Goal: Navigation & Orientation: Find specific page/section

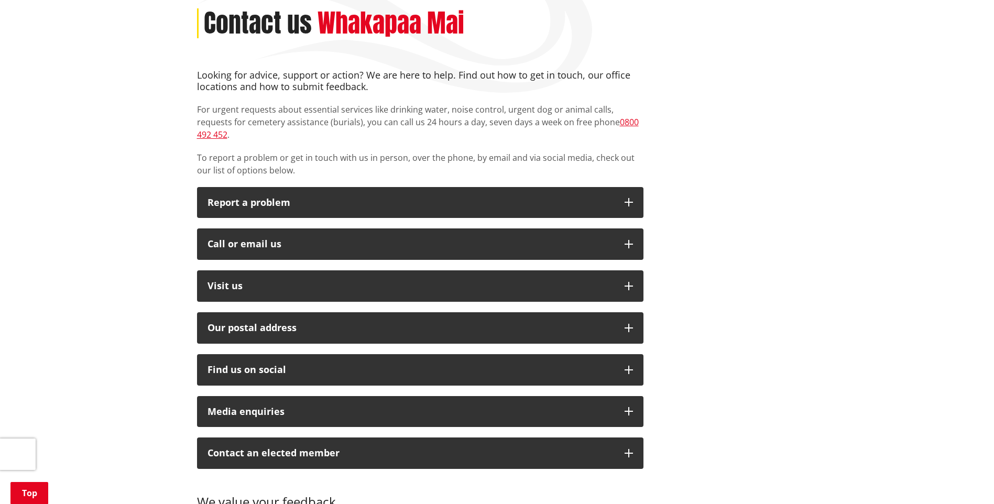
scroll to position [157, 0]
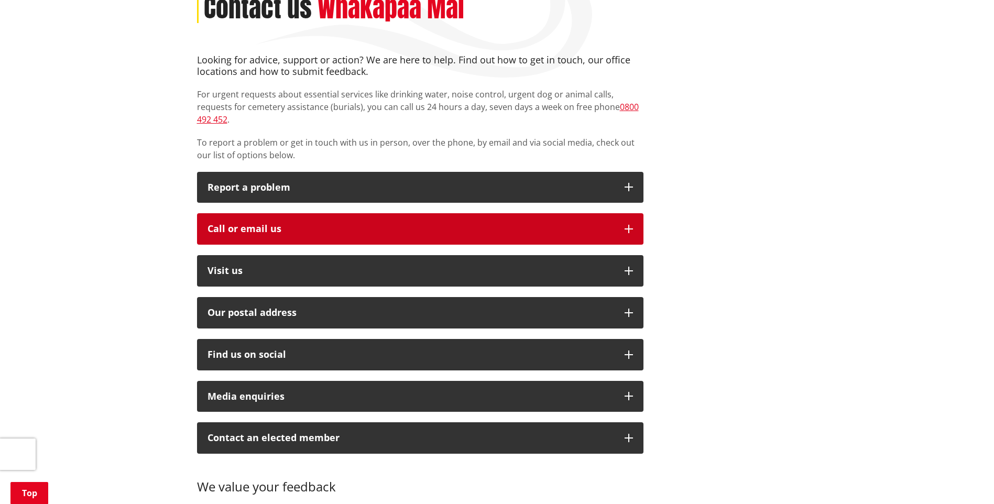
click at [626, 225] on icon "button" at bounding box center [629, 229] width 8 height 8
